Goal: Task Accomplishment & Management: Use online tool/utility

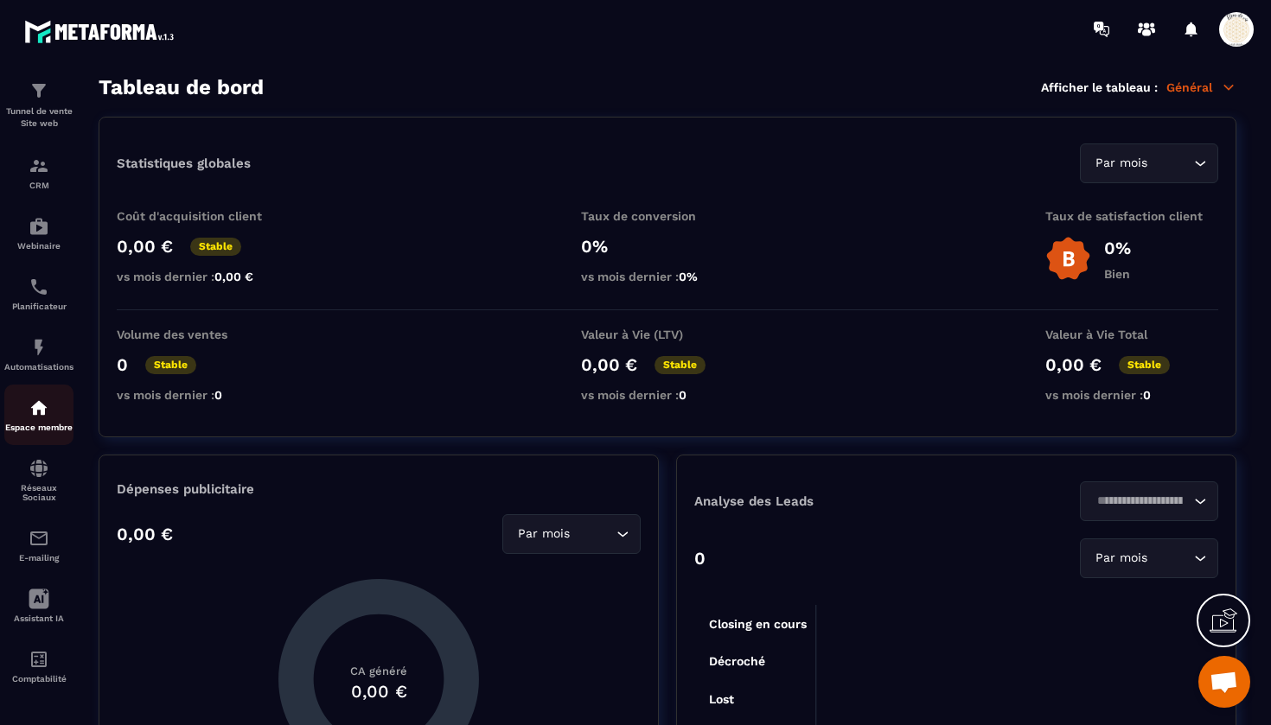
scroll to position [64, 0]
click at [41, 228] on img at bounding box center [39, 226] width 21 height 21
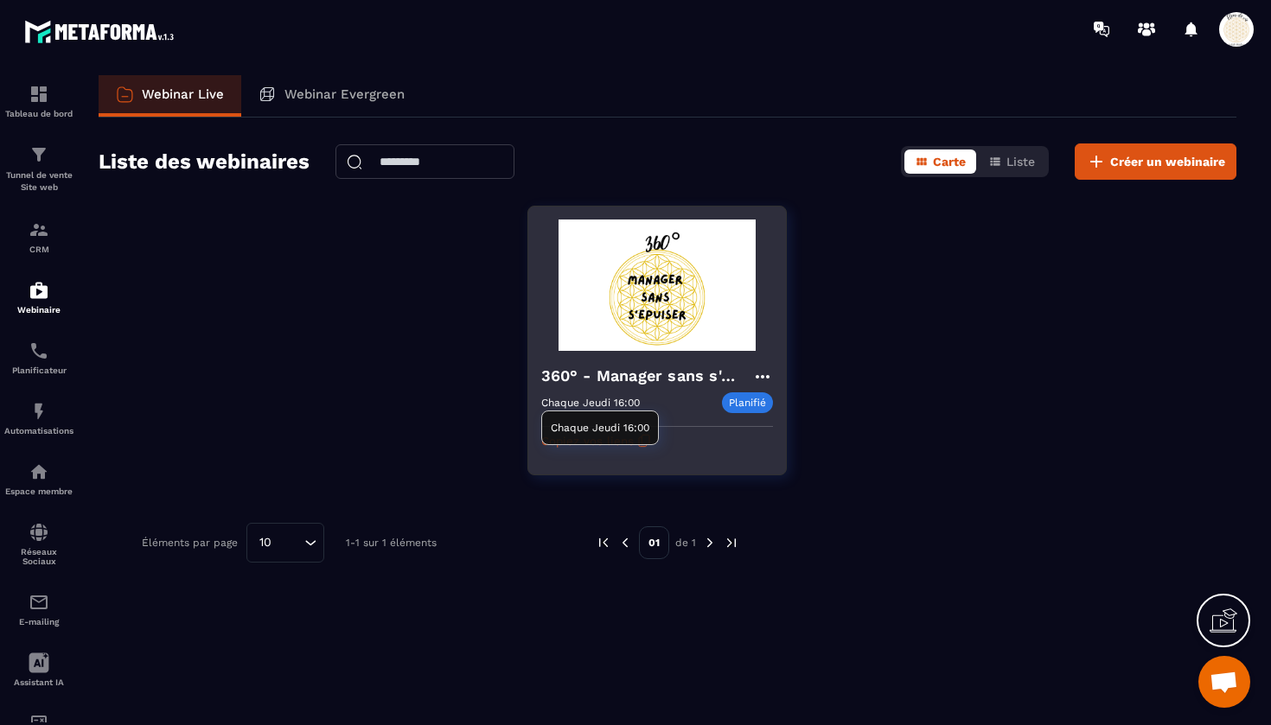
click at [748, 401] on p "Planifié" at bounding box center [747, 403] width 51 height 21
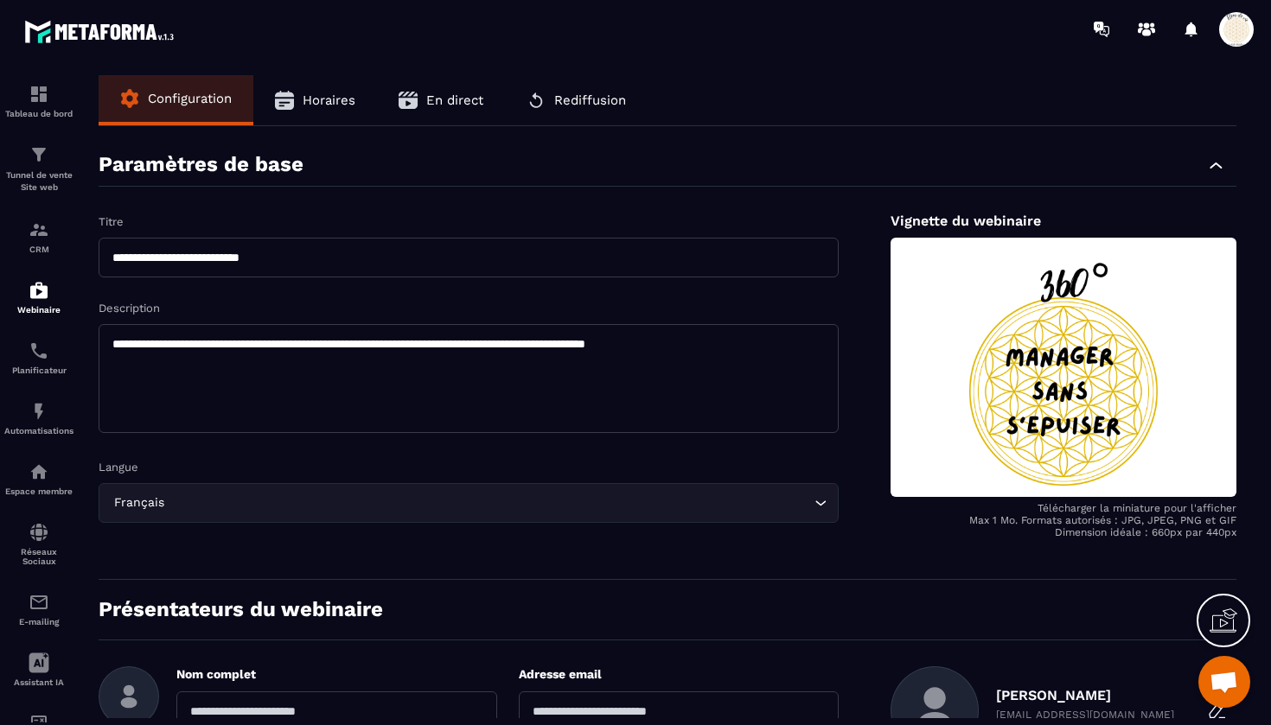
click at [338, 101] on span "Horaires" at bounding box center [329, 101] width 53 height 16
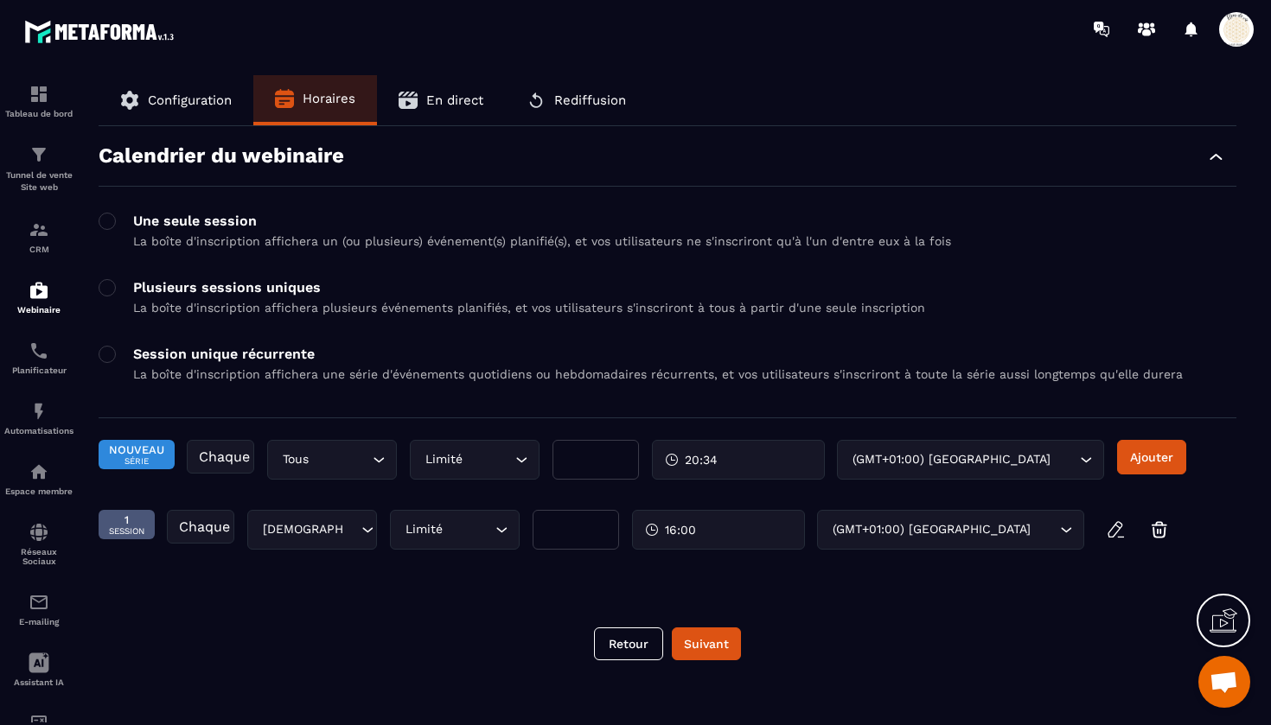
click at [455, 99] on span "En direct" at bounding box center [454, 101] width 57 height 16
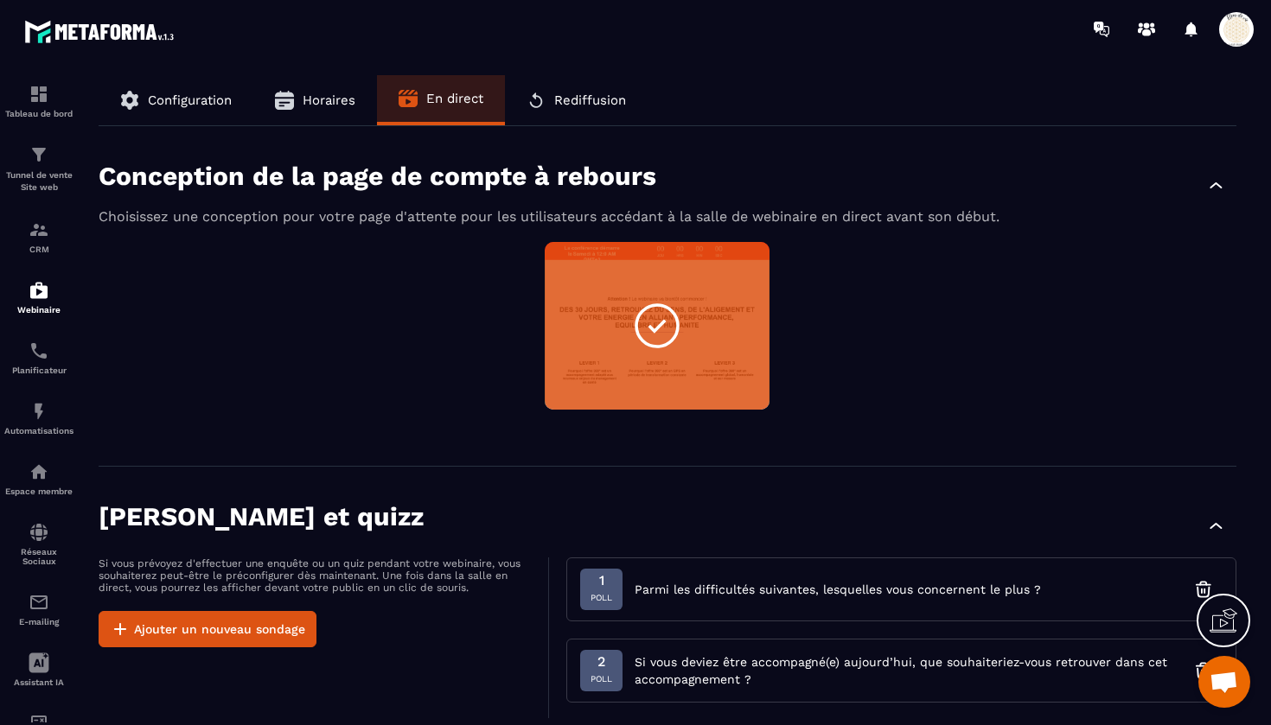
click at [568, 105] on span "Rediffusion" at bounding box center [590, 101] width 72 height 16
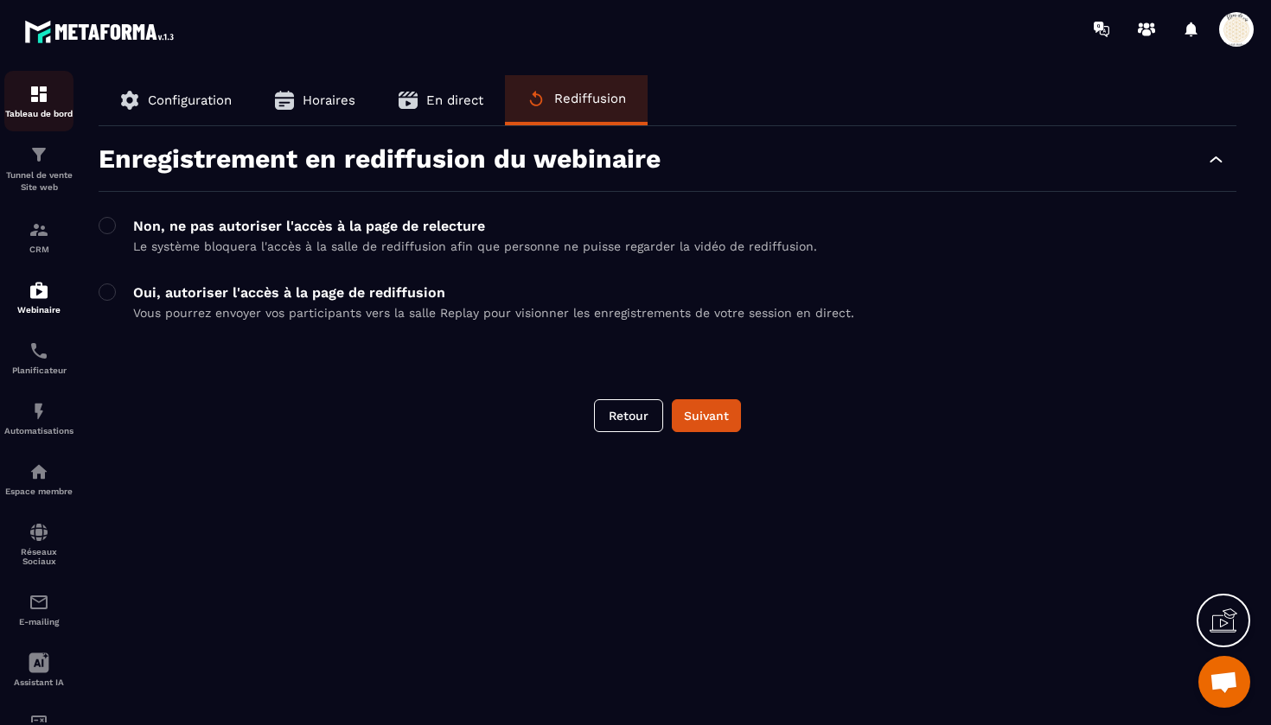
click at [44, 101] on img at bounding box center [39, 94] width 21 height 21
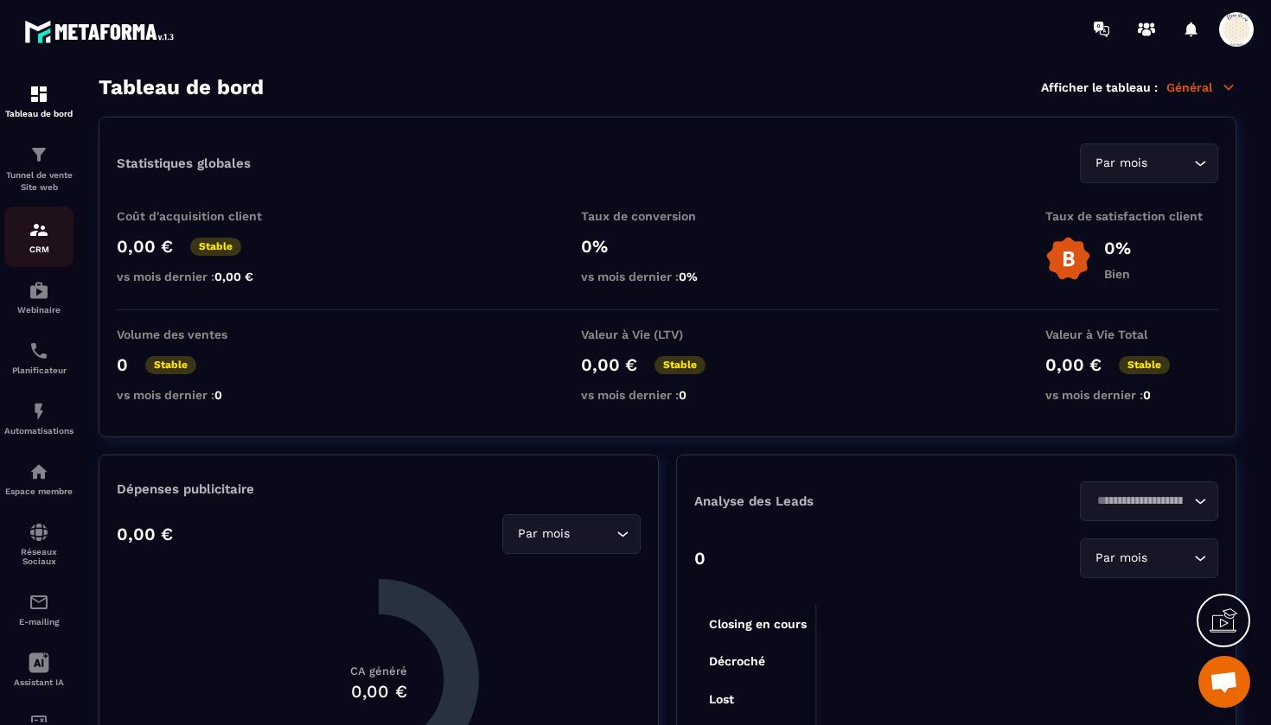
click at [40, 239] on img at bounding box center [39, 230] width 21 height 21
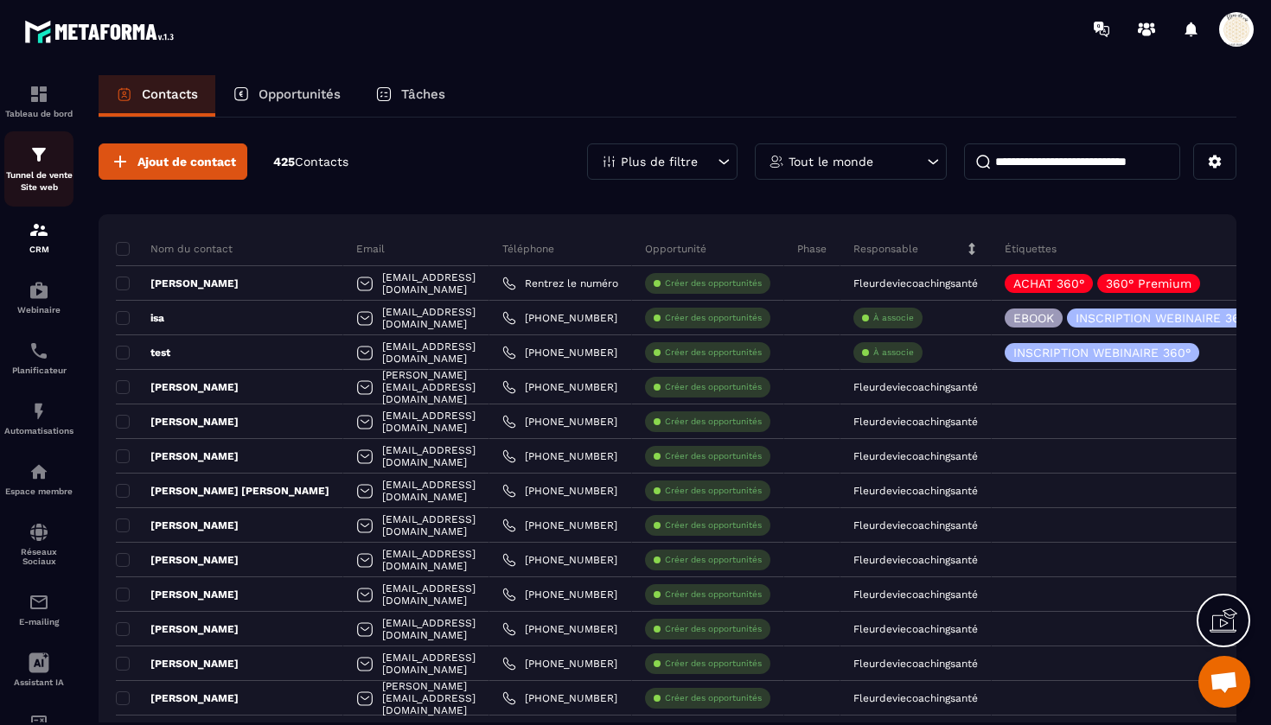
click at [30, 166] on div "Tunnel de vente Site web" at bounding box center [38, 168] width 69 height 49
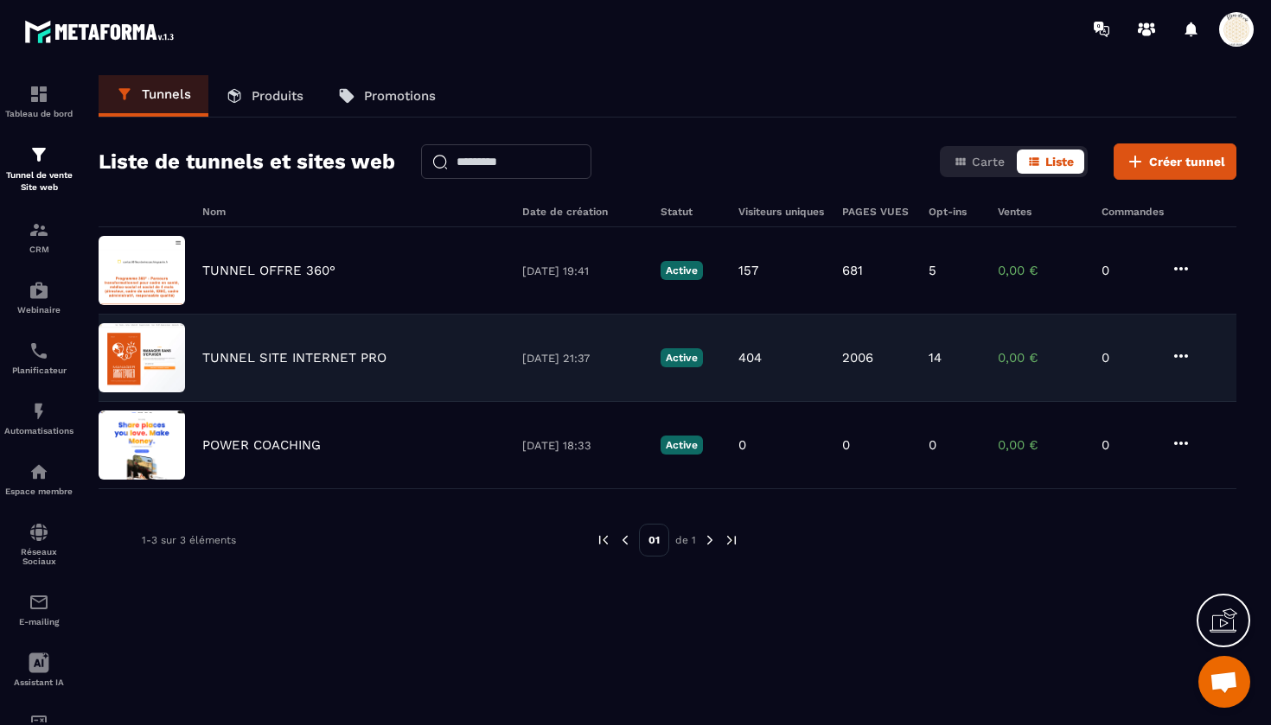
click at [293, 360] on p "TUNNEL SITE INTERNET PRO" at bounding box center [294, 358] width 184 height 16
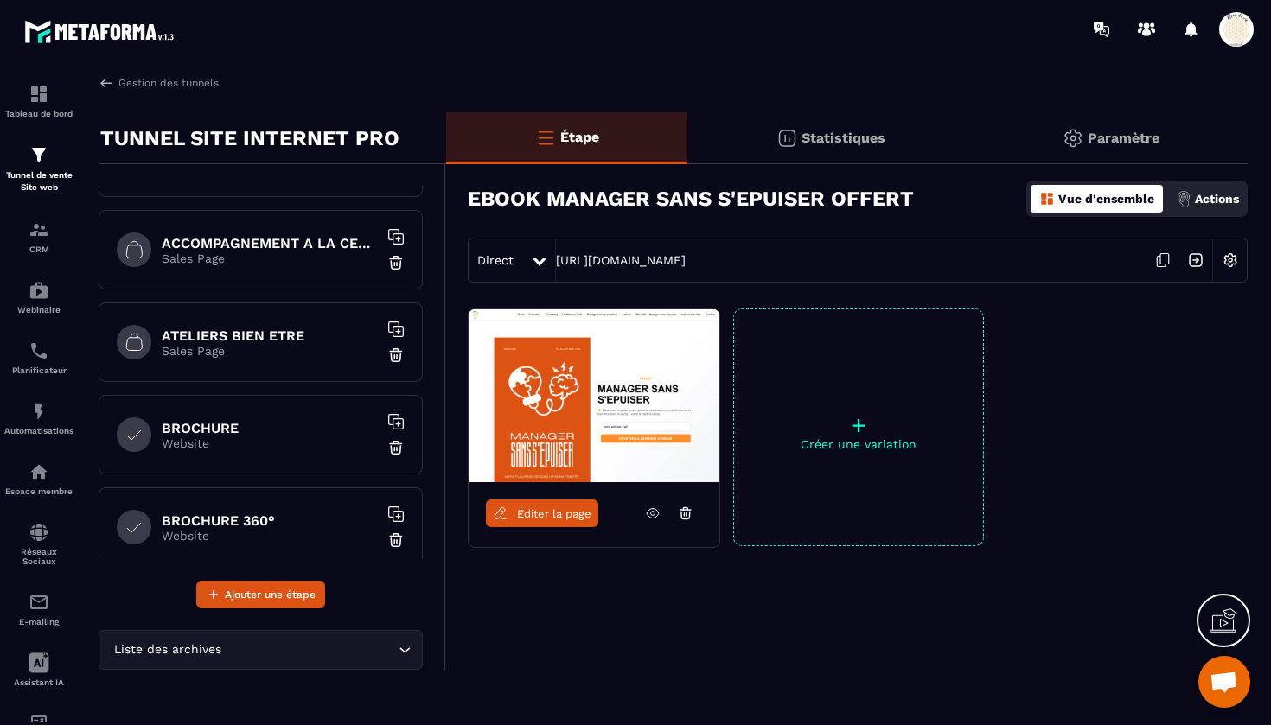
scroll to position [527, 0]
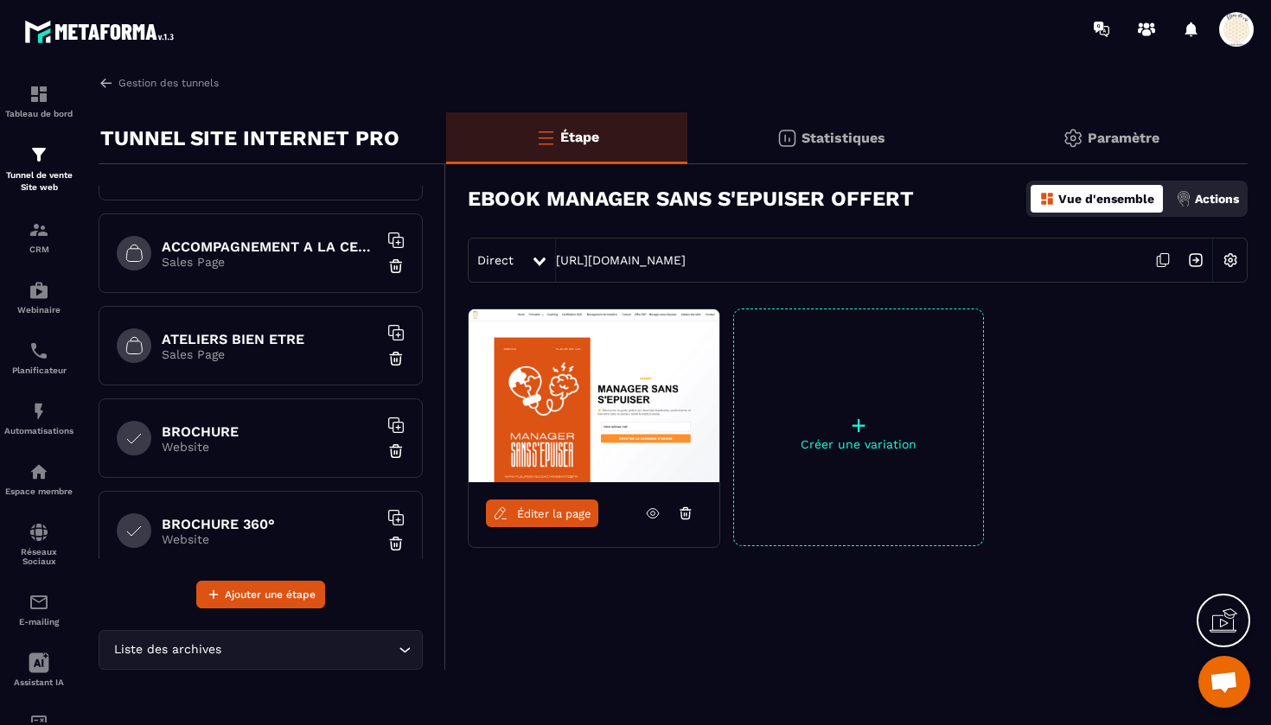
click at [223, 520] on h6 "BROCHURE 360°" at bounding box center [270, 524] width 216 height 16
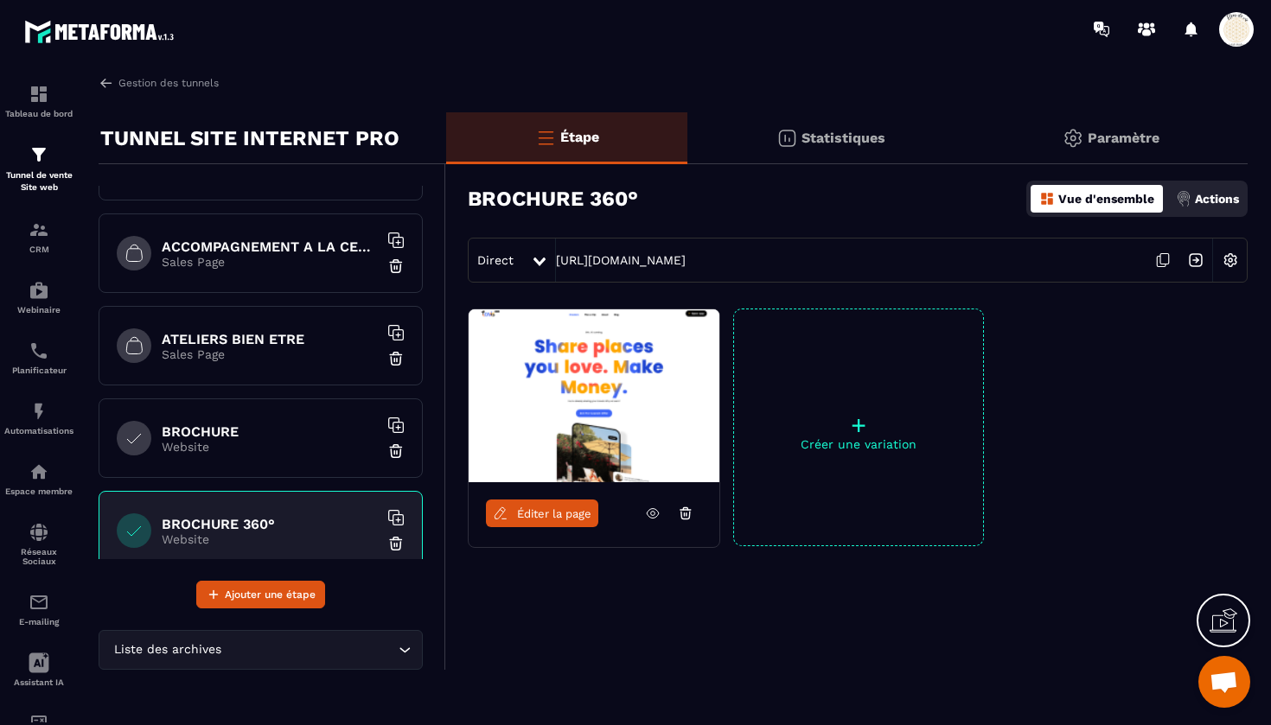
click at [245, 440] on p "Website" at bounding box center [270, 447] width 216 height 14
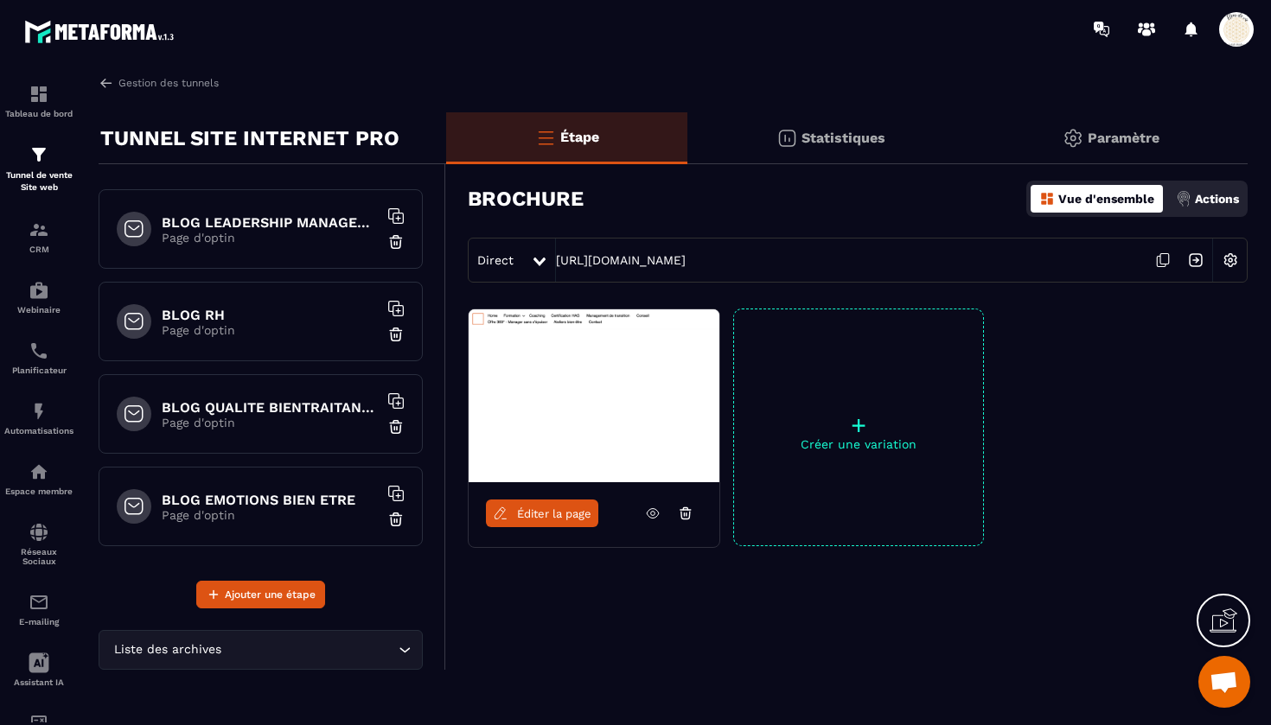
scroll to position [2124, 0]
click at [44, 161] on img at bounding box center [39, 154] width 21 height 21
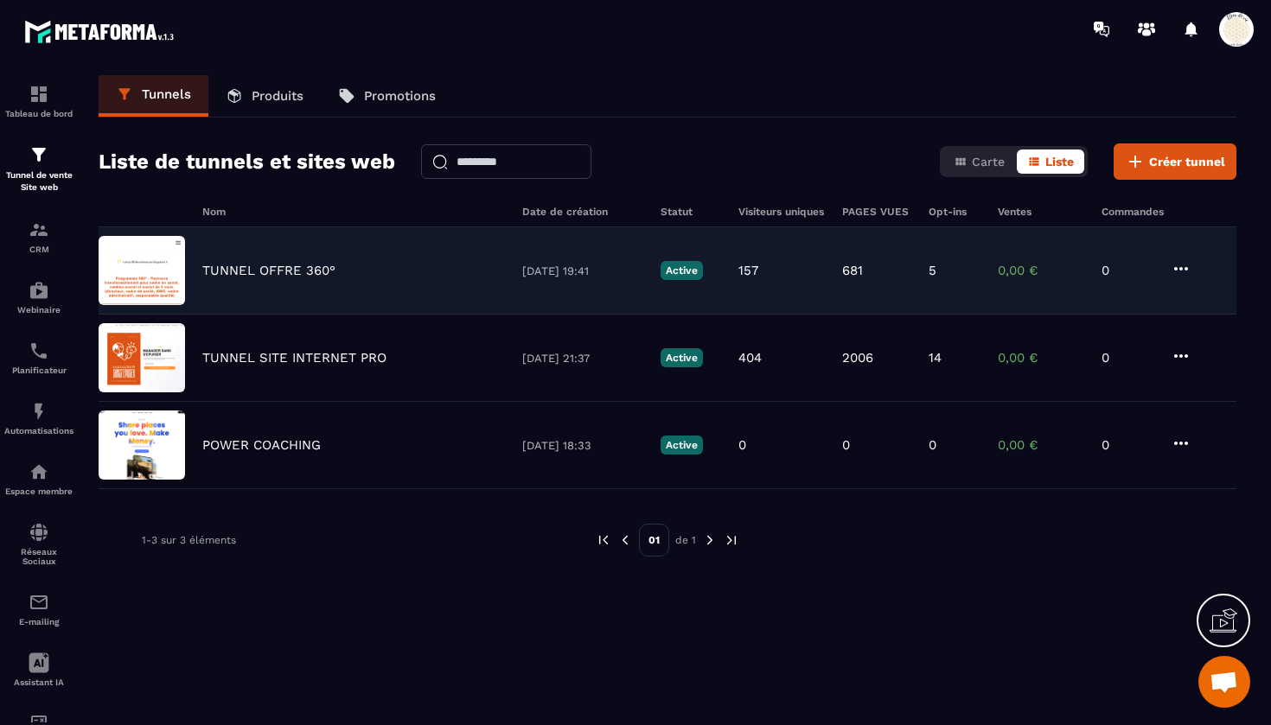
click at [271, 266] on p "TUNNEL OFFRE 360°" at bounding box center [268, 271] width 133 height 16
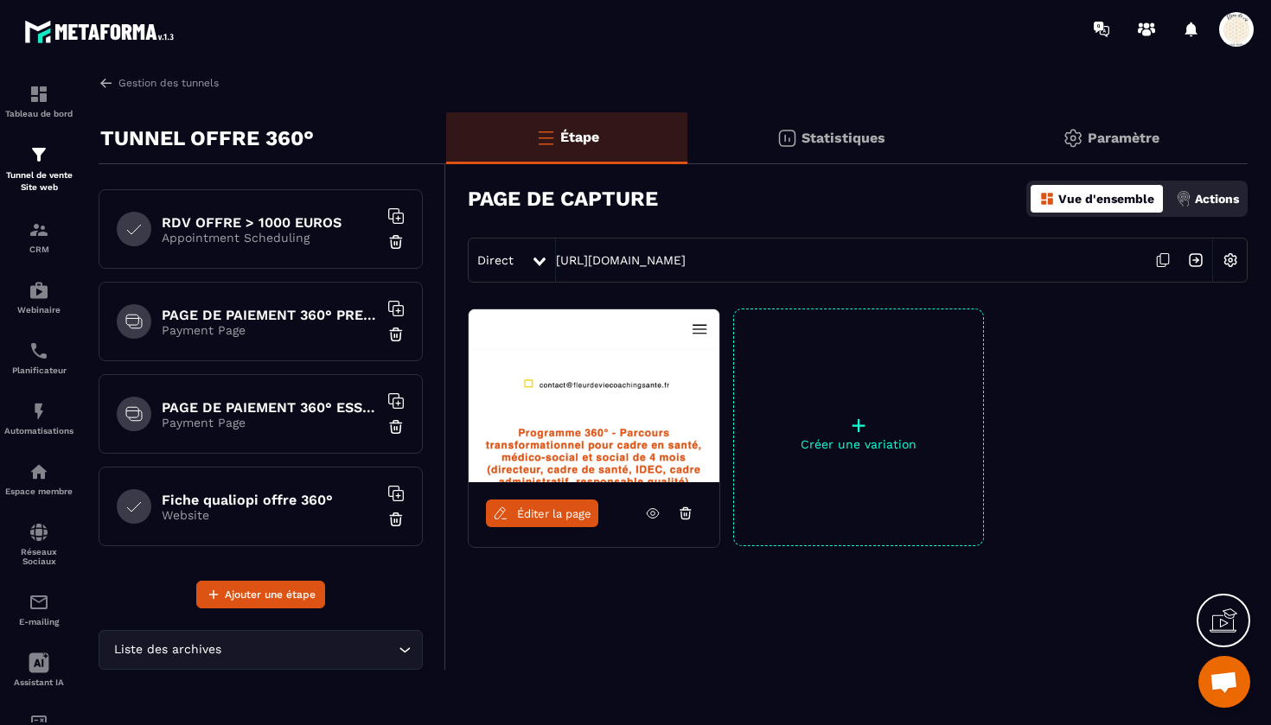
scroll to position [459, 0]
click at [271, 500] on h6 "Fiche qualiopi offre 360°" at bounding box center [270, 500] width 216 height 16
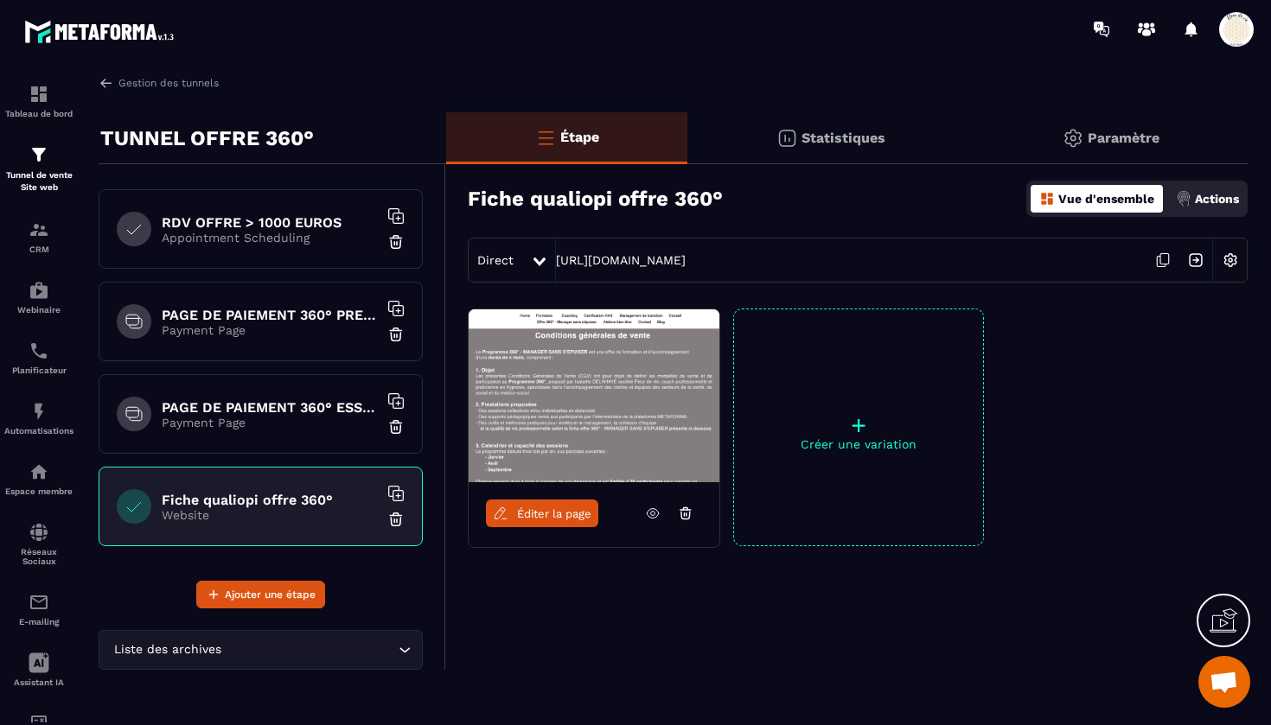
click at [541, 516] on span "Éditer la page" at bounding box center [554, 513] width 74 height 13
